Goal: Information Seeking & Learning: Compare options

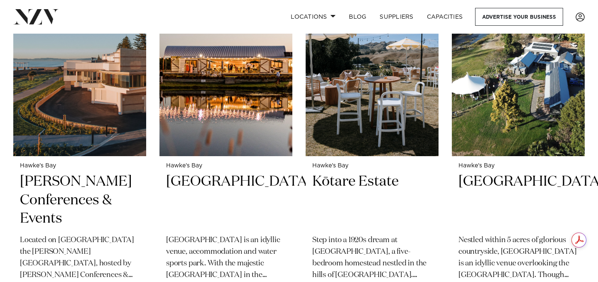
scroll to position [341, 0]
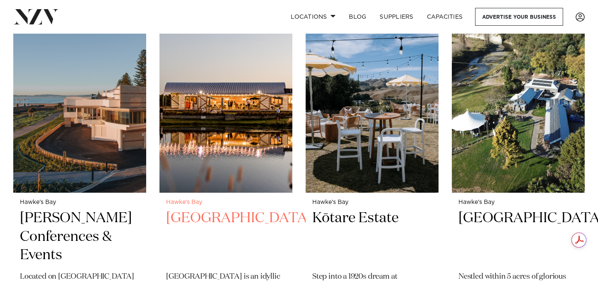
click at [233, 124] on img at bounding box center [225, 103] width 133 height 178
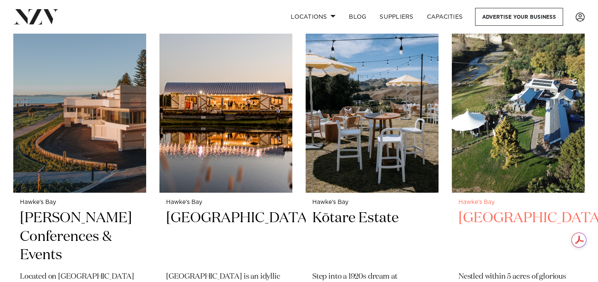
click at [520, 125] on img at bounding box center [518, 103] width 133 height 178
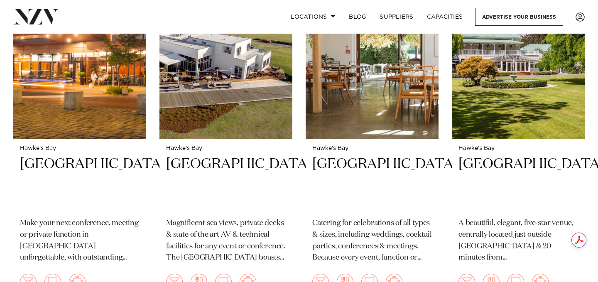
scroll to position [697, 0]
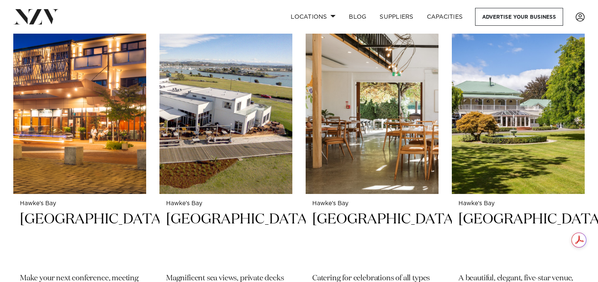
click at [83, 133] on img at bounding box center [79, 105] width 133 height 178
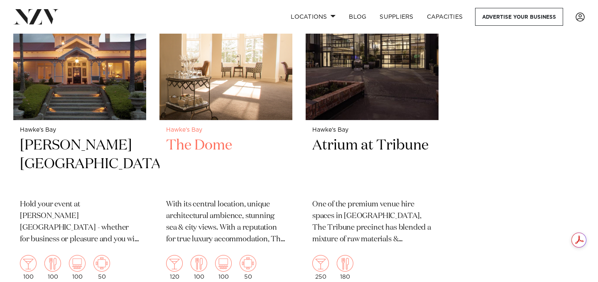
scroll to position [1476, 0]
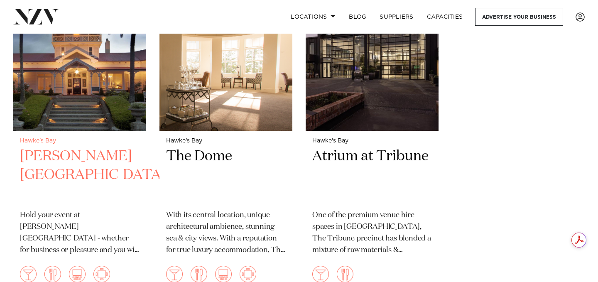
click at [39, 81] on img at bounding box center [79, 42] width 133 height 178
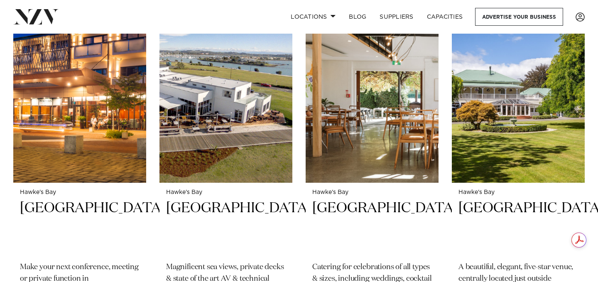
scroll to position [677, 0]
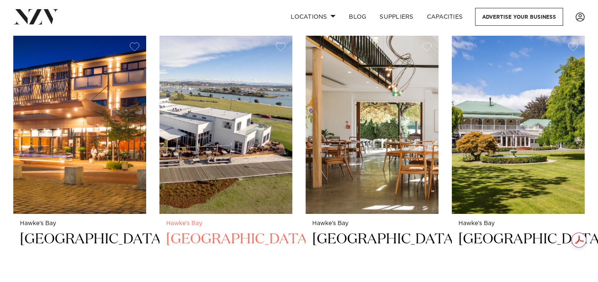
click at [256, 153] on img at bounding box center [225, 125] width 133 height 178
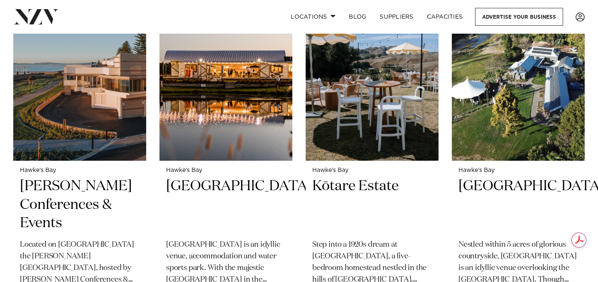
scroll to position [332, 0]
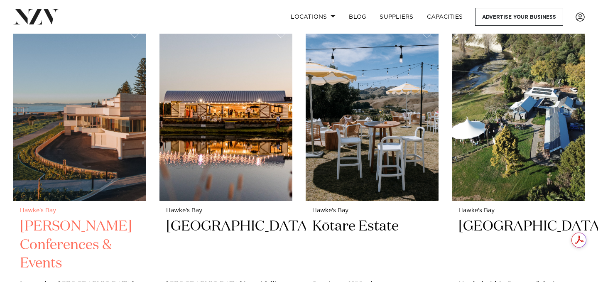
click at [73, 131] on img at bounding box center [79, 111] width 133 height 178
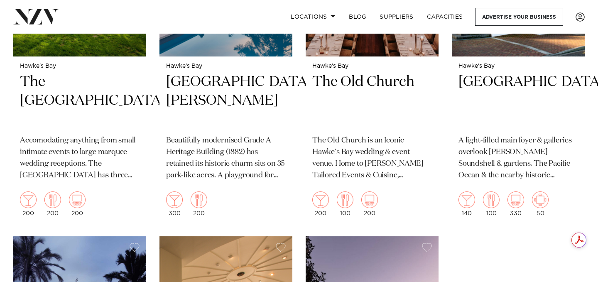
scroll to position [1392, 0]
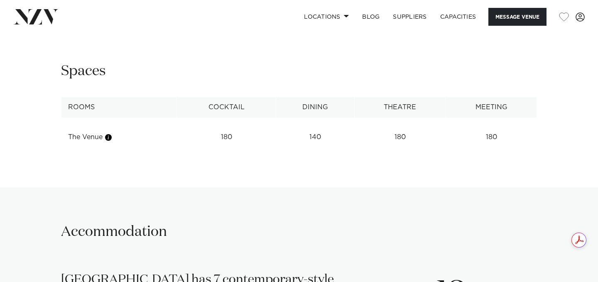
scroll to position [859, 0]
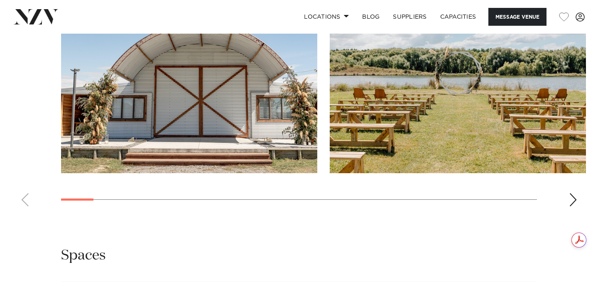
click at [570, 206] on div "Next slide" at bounding box center [573, 199] width 8 height 13
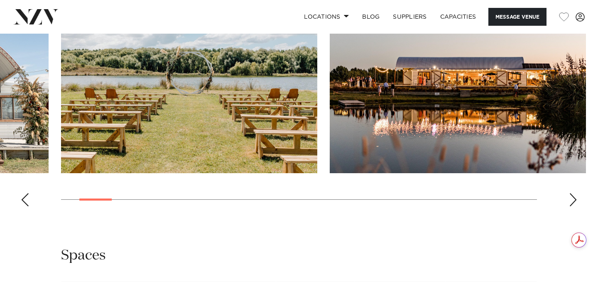
click at [570, 206] on div "Next slide" at bounding box center [573, 199] width 8 height 13
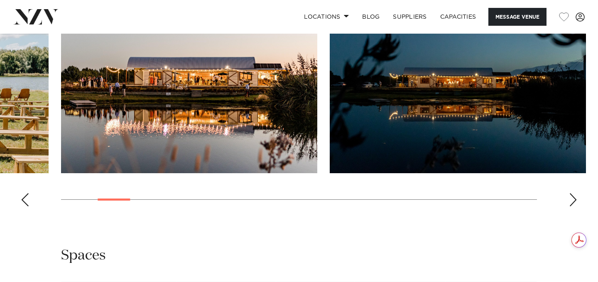
click at [570, 206] on div "Next slide" at bounding box center [573, 199] width 8 height 13
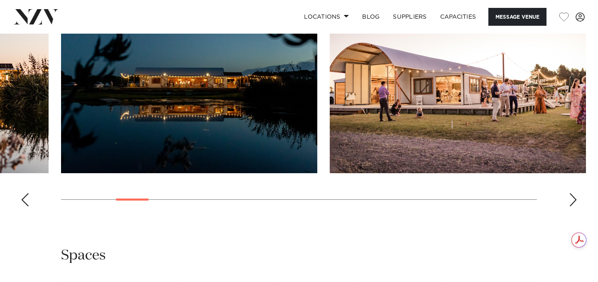
click at [570, 206] on div "Next slide" at bounding box center [573, 199] width 8 height 13
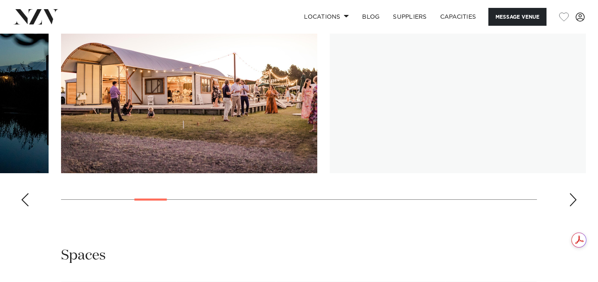
click at [570, 206] on div "Next slide" at bounding box center [573, 199] width 8 height 13
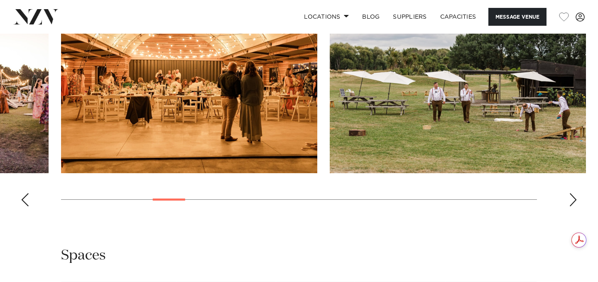
click at [570, 206] on div "Next slide" at bounding box center [573, 199] width 8 height 13
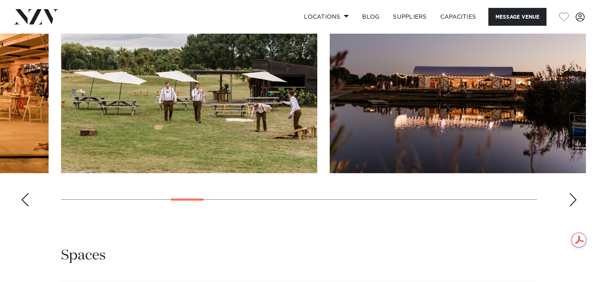
click at [570, 206] on div "Next slide" at bounding box center [573, 199] width 8 height 13
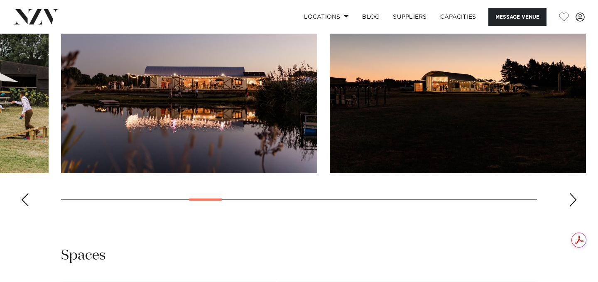
click at [570, 206] on div "Next slide" at bounding box center [573, 199] width 8 height 13
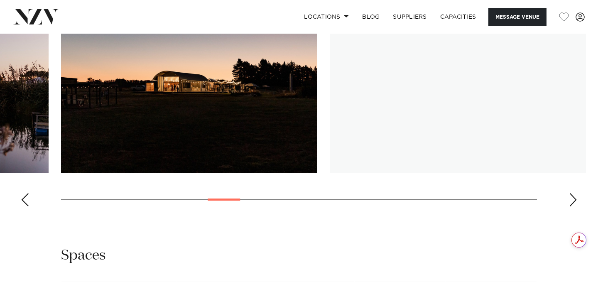
click at [570, 206] on div "Next slide" at bounding box center [573, 199] width 8 height 13
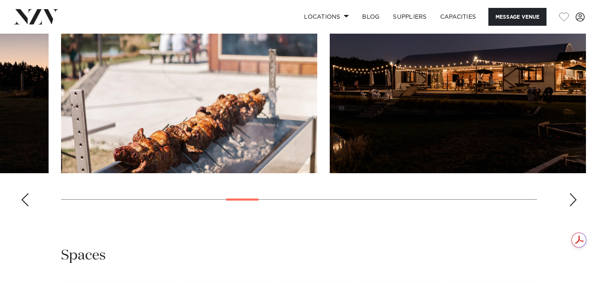
click at [570, 206] on div "Next slide" at bounding box center [573, 199] width 8 height 13
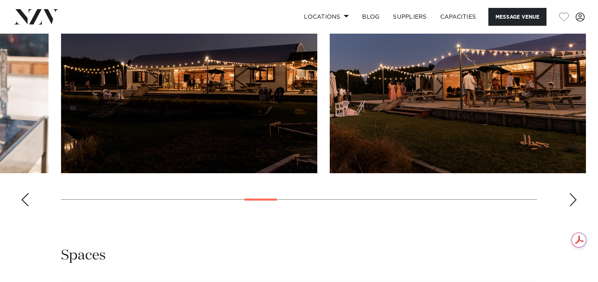
click at [570, 206] on div "Next slide" at bounding box center [573, 199] width 8 height 13
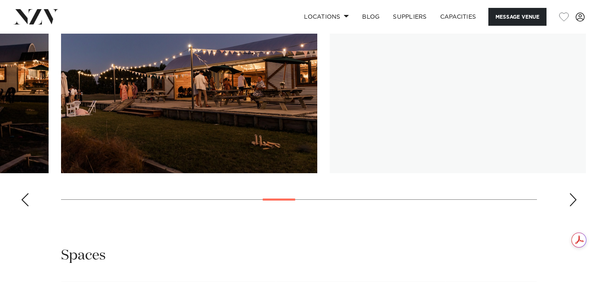
click at [570, 206] on div "Next slide" at bounding box center [573, 199] width 8 height 13
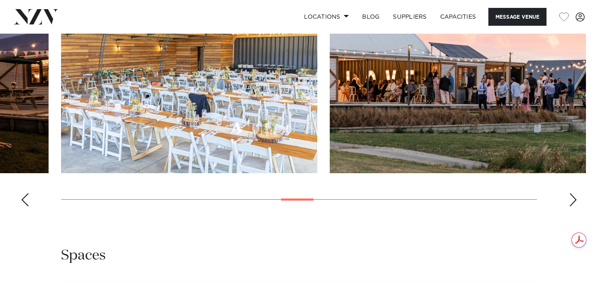
click at [570, 206] on div "Next slide" at bounding box center [573, 199] width 8 height 13
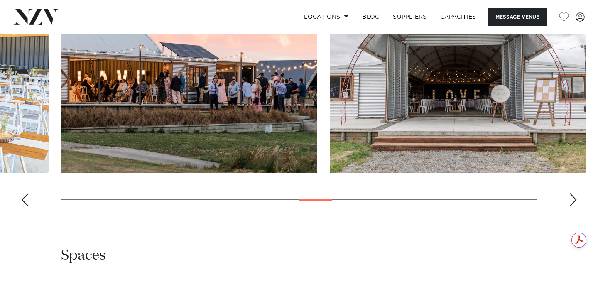
click at [570, 206] on div "Next slide" at bounding box center [573, 199] width 8 height 13
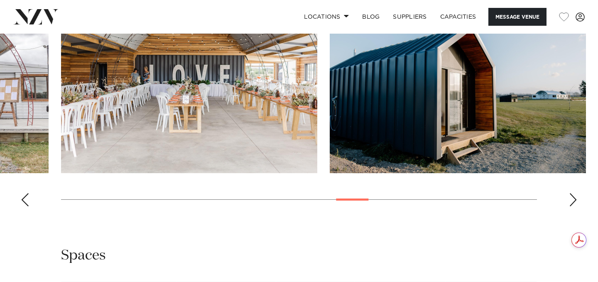
click at [570, 206] on div "Next slide" at bounding box center [573, 199] width 8 height 13
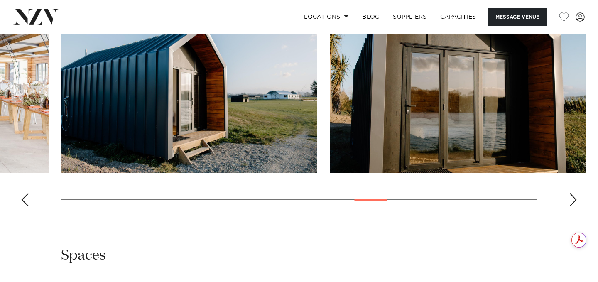
click at [570, 206] on div "Next slide" at bounding box center [573, 199] width 8 height 13
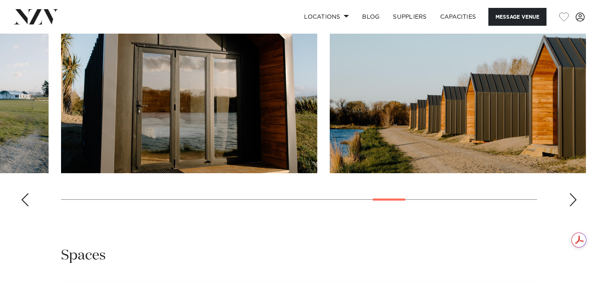
click at [570, 206] on div "Next slide" at bounding box center [573, 199] width 8 height 13
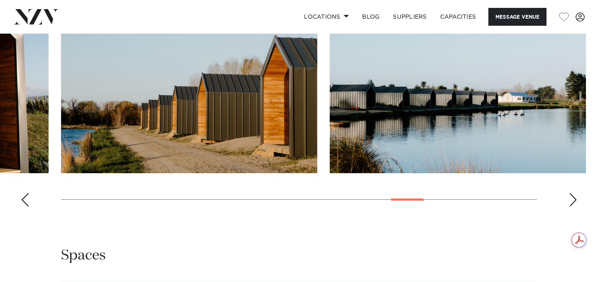
click at [570, 206] on div "Next slide" at bounding box center [573, 199] width 8 height 13
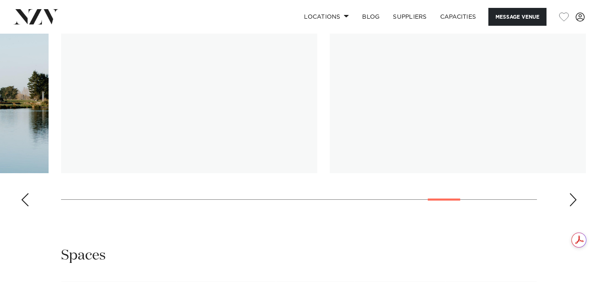
click at [570, 206] on div "Next slide" at bounding box center [573, 199] width 8 height 13
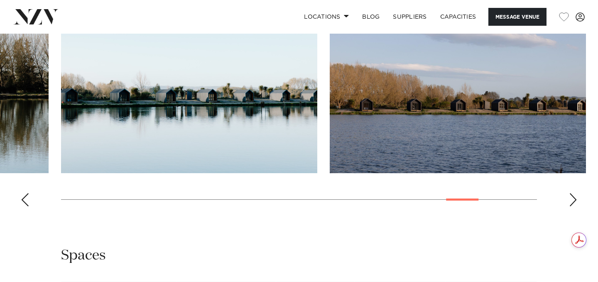
click at [570, 206] on div "Next slide" at bounding box center [573, 199] width 8 height 13
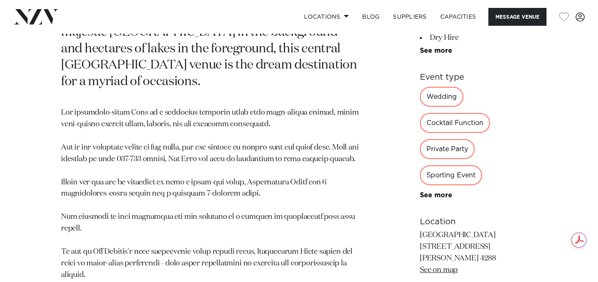
scroll to position [259, 0]
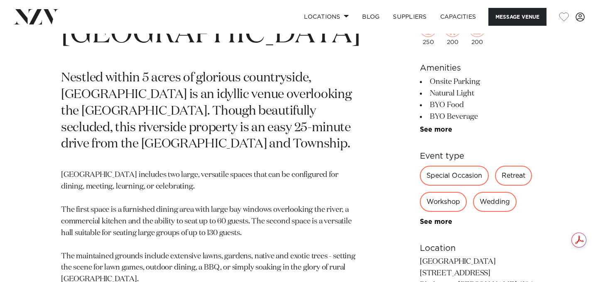
scroll to position [435, 0]
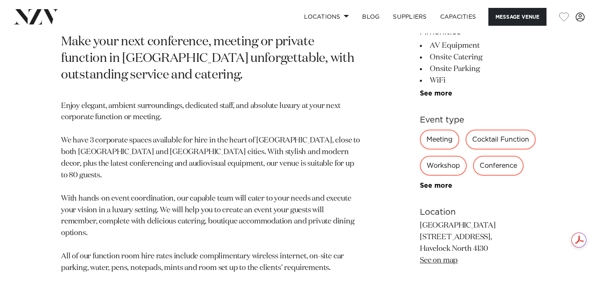
scroll to position [326, 0]
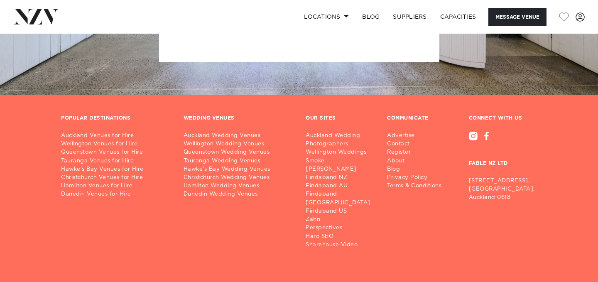
scroll to position [621, 0]
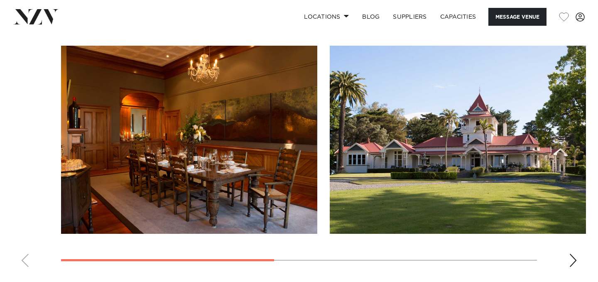
click at [569, 254] on div "Next slide" at bounding box center [573, 260] width 8 height 13
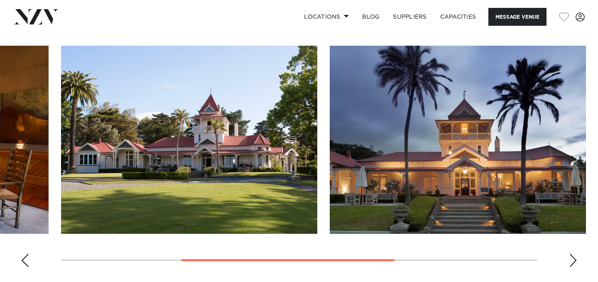
click at [569, 254] on div "Next slide" at bounding box center [573, 260] width 8 height 13
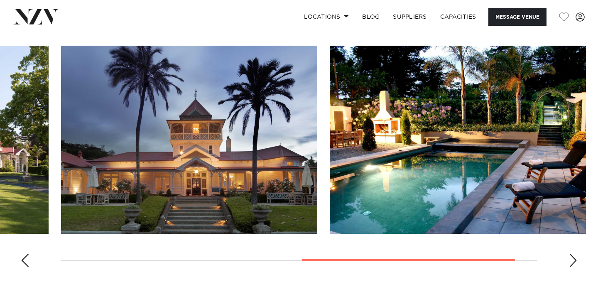
click at [569, 254] on div "Next slide" at bounding box center [573, 260] width 8 height 13
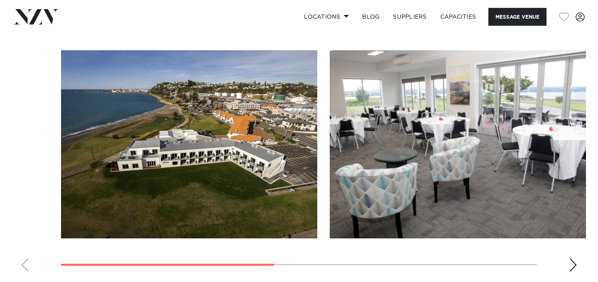
scroll to position [632, 0]
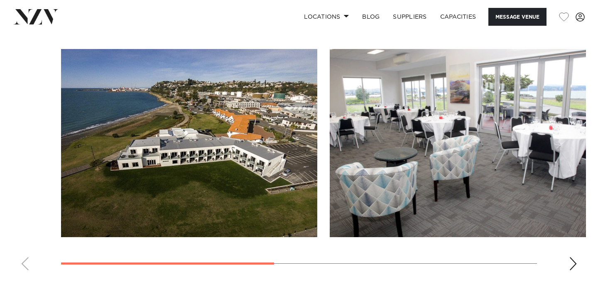
click at [571, 257] on div "Next slide" at bounding box center [573, 263] width 8 height 13
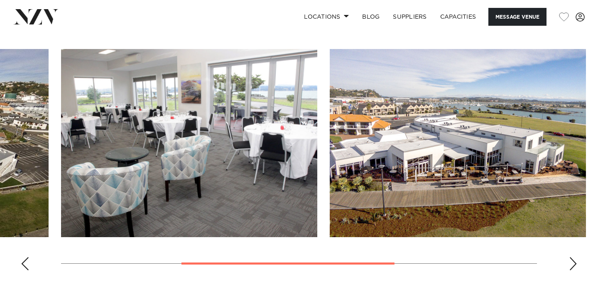
click at [571, 257] on div "Next slide" at bounding box center [573, 263] width 8 height 13
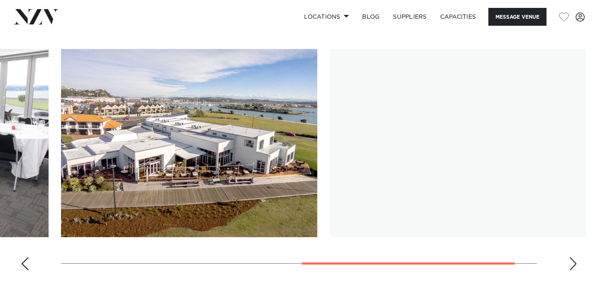
click at [571, 257] on div "Next slide" at bounding box center [573, 263] width 8 height 13
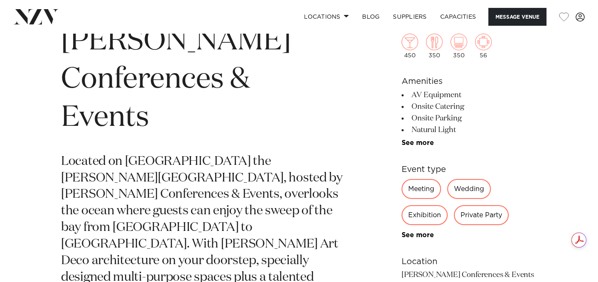
scroll to position [337, 0]
click at [411, 139] on link "See more" at bounding box center [433, 142] width 65 height 7
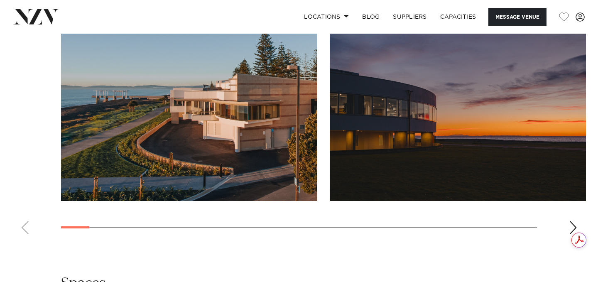
scroll to position [874, 0]
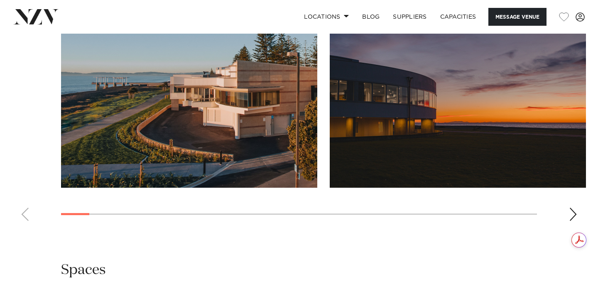
click at [571, 213] on div "Next slide" at bounding box center [573, 214] width 8 height 13
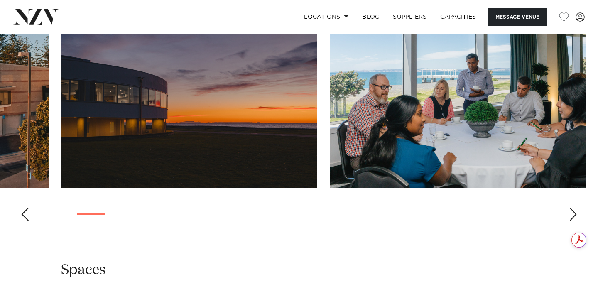
click at [571, 213] on div "Next slide" at bounding box center [573, 214] width 8 height 13
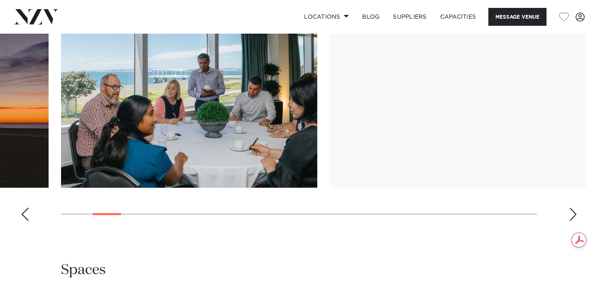
click at [571, 213] on div "Next slide" at bounding box center [573, 214] width 8 height 13
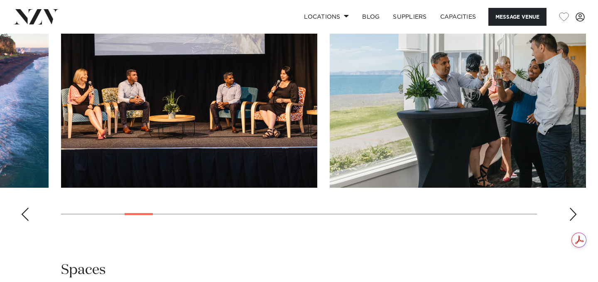
click at [17, 212] on swiper-container at bounding box center [299, 114] width 598 height 228
click at [25, 212] on div "Previous slide" at bounding box center [25, 214] width 8 height 13
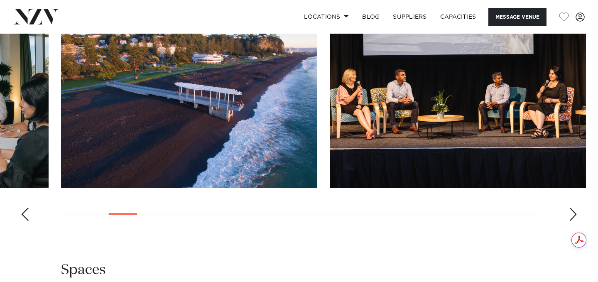
click at [25, 212] on div "Previous slide" at bounding box center [25, 214] width 8 height 13
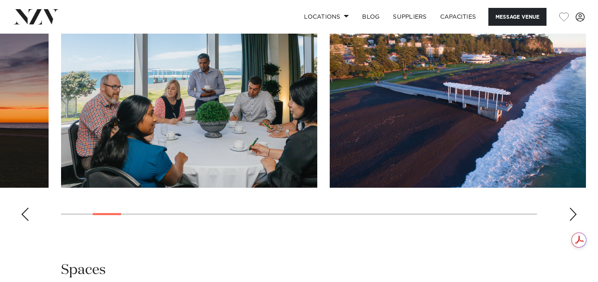
click at [572, 209] on div "Next slide" at bounding box center [573, 214] width 8 height 13
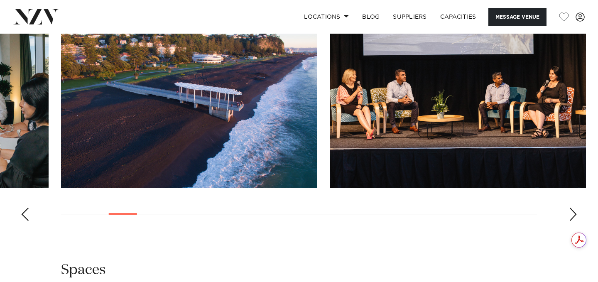
click at [572, 209] on div "Next slide" at bounding box center [573, 214] width 8 height 13
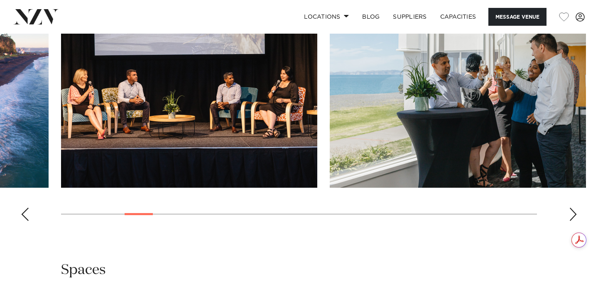
click at [572, 209] on div "Next slide" at bounding box center [573, 214] width 8 height 13
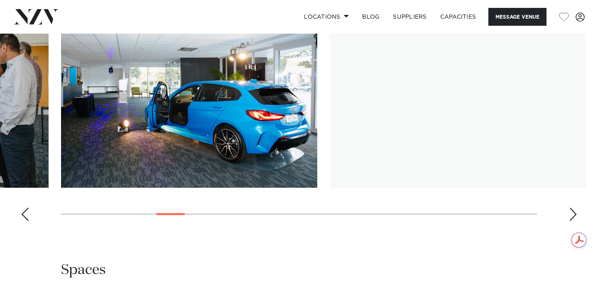
click at [572, 209] on div "Next slide" at bounding box center [573, 214] width 8 height 13
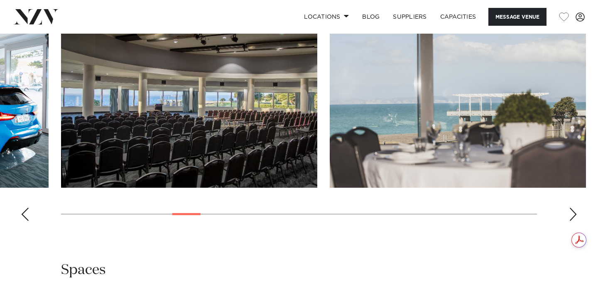
click at [572, 209] on div "Next slide" at bounding box center [573, 214] width 8 height 13
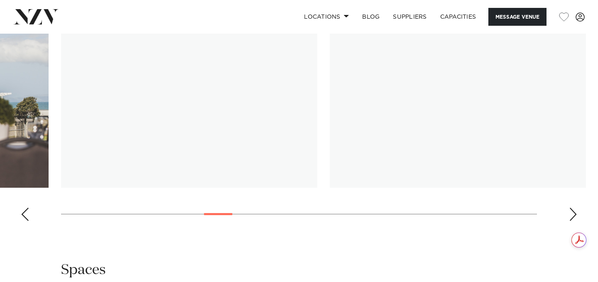
click at [572, 209] on div "Next slide" at bounding box center [573, 214] width 8 height 13
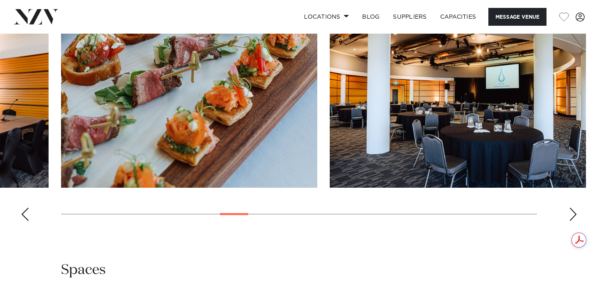
click at [572, 209] on div "Next slide" at bounding box center [573, 214] width 8 height 13
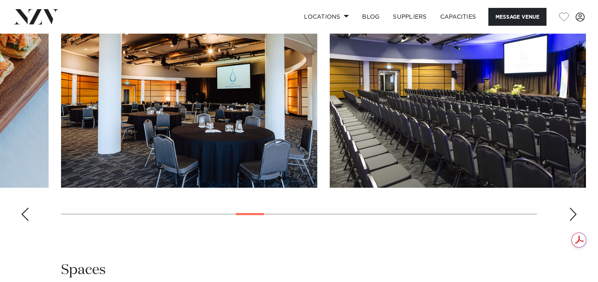
click at [572, 209] on div "Next slide" at bounding box center [573, 214] width 8 height 13
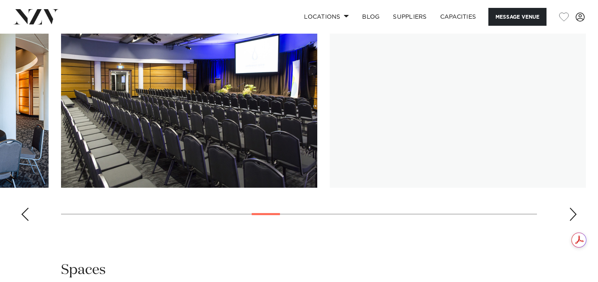
click at [572, 209] on div "Next slide" at bounding box center [573, 214] width 8 height 13
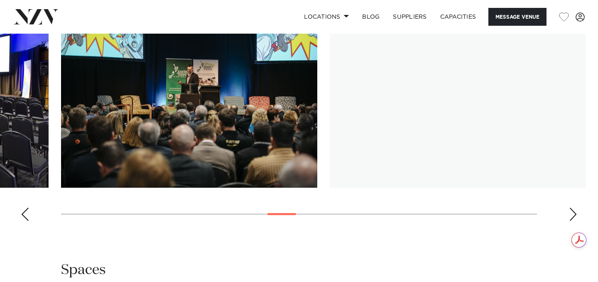
click at [572, 209] on div "Next slide" at bounding box center [573, 214] width 8 height 13
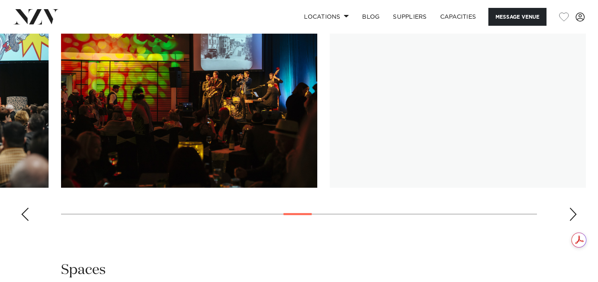
click at [572, 209] on div "Next slide" at bounding box center [573, 214] width 8 height 13
